Goal: Communication & Community: Answer question/provide support

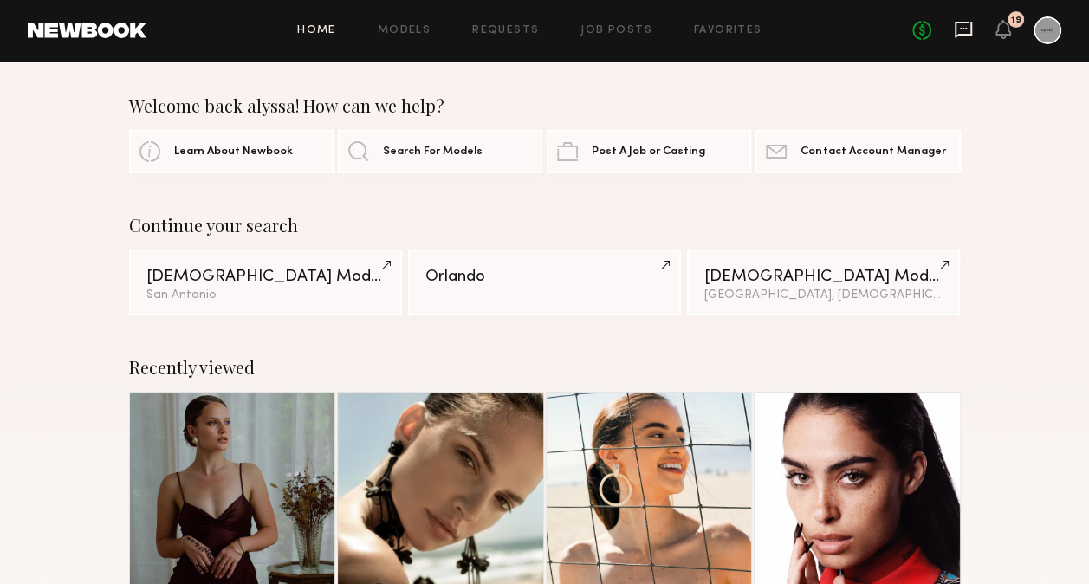
click at [963, 26] on icon at bounding box center [963, 29] width 19 height 19
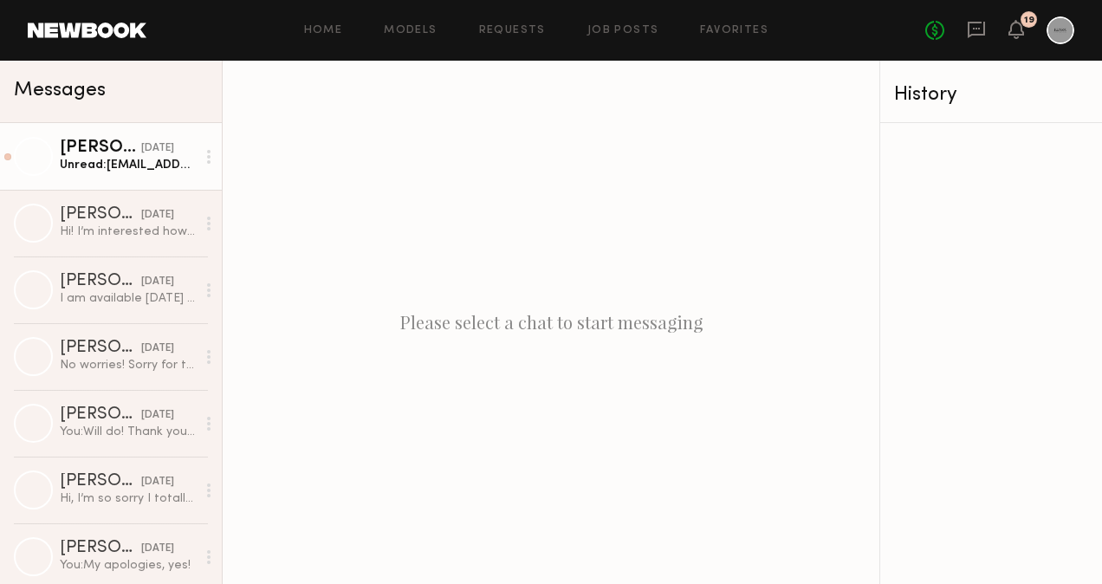
click at [97, 172] on div "Unread: [EMAIL_ADDRESS][DOMAIN_NAME]" at bounding box center [128, 165] width 136 height 16
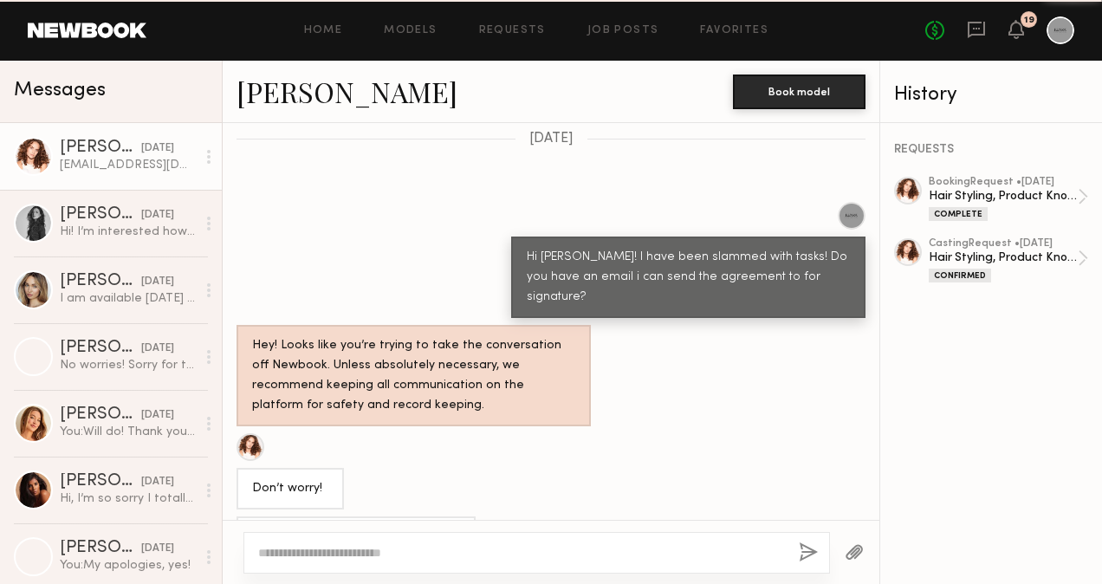
scroll to position [1268, 0]
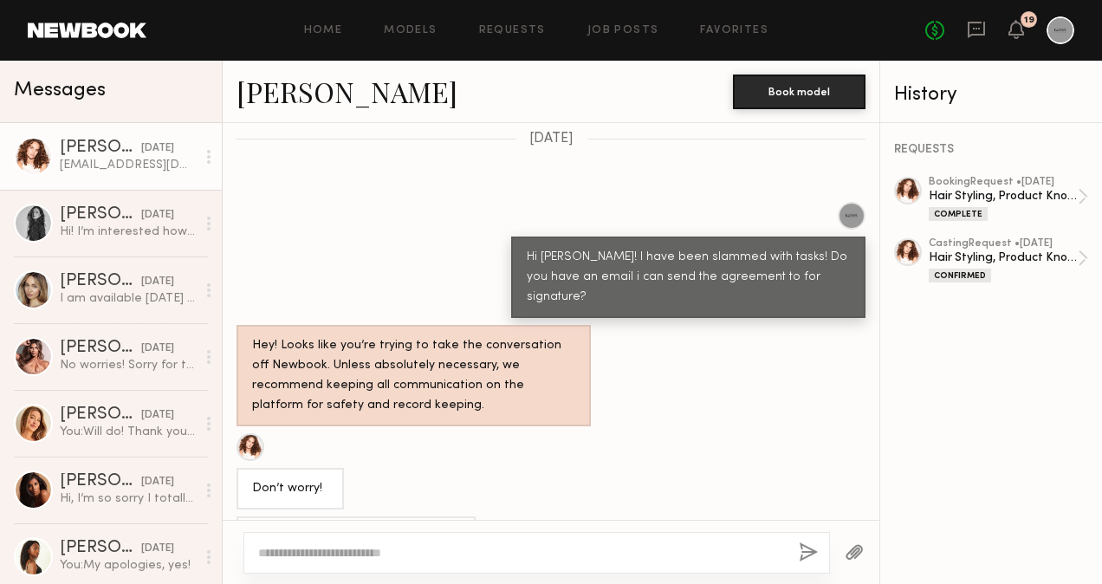
click at [343, 528] on div "[EMAIL_ADDRESS][DOMAIN_NAME]" at bounding box center [356, 538] width 208 height 20
drag, startPoint x: 418, startPoint y: 482, endPoint x: 237, endPoint y: 486, distance: 180.2
click at [237, 516] on div "[EMAIL_ADDRESS][DOMAIN_NAME]" at bounding box center [355, 537] width 239 height 42
drag, startPoint x: 237, startPoint y: 486, endPoint x: 302, endPoint y: 486, distance: 65.0
copy div "[EMAIL_ADDRESS][DOMAIN_NAME]"
